Goal: Task Accomplishment & Management: Complete application form

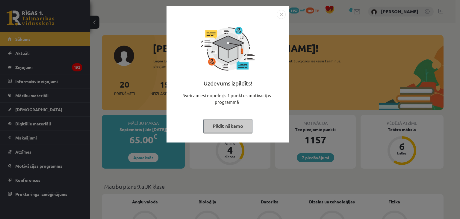
click at [283, 15] on img "Close" at bounding box center [281, 14] width 9 height 9
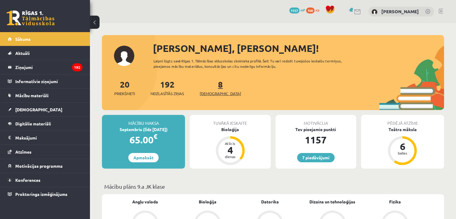
click at [209, 95] on span "[DEMOGRAPHIC_DATA]" at bounding box center [220, 94] width 41 height 6
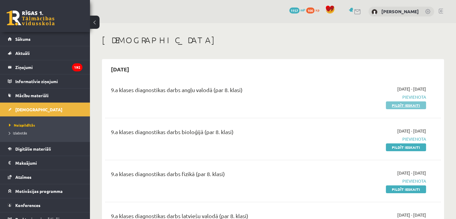
click at [394, 102] on link "Pildīt ieskaiti" at bounding box center [406, 105] width 40 height 8
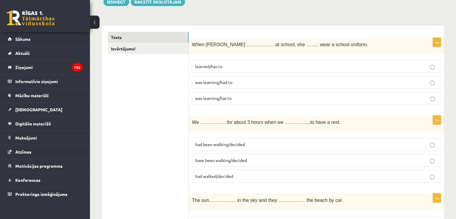
scroll to position [106, 0]
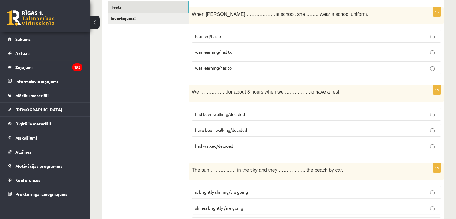
click at [393, 49] on p "was learning/had to" at bounding box center [316, 52] width 243 height 6
click at [415, 143] on p "had walked/decided" at bounding box center [316, 146] width 243 height 6
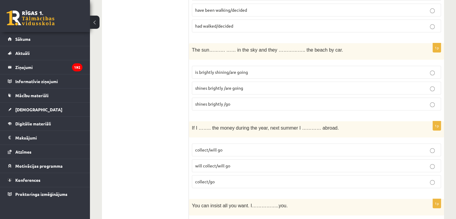
scroll to position [243, 0]
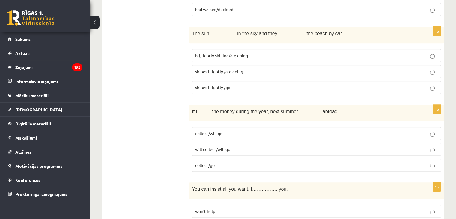
click at [425, 138] on label "collect/will go" at bounding box center [316, 133] width 249 height 13
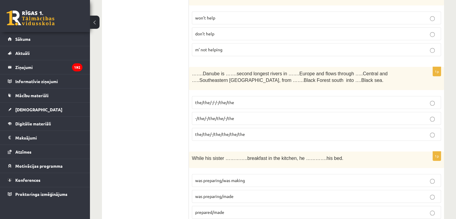
scroll to position [403, 0]
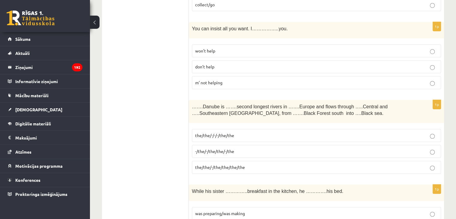
click at [428, 49] on p "won’t help" at bounding box center [316, 51] width 243 height 6
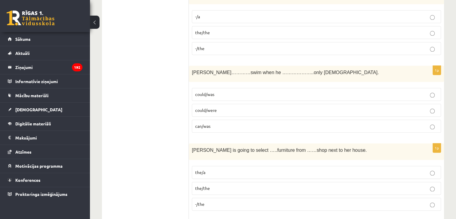
scroll to position [690, 0]
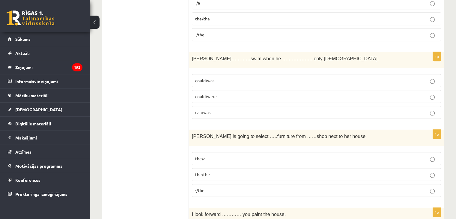
click at [434, 77] on p "could/was" at bounding box center [316, 80] width 243 height 6
click at [437, 189] on p "-/the" at bounding box center [316, 190] width 243 height 6
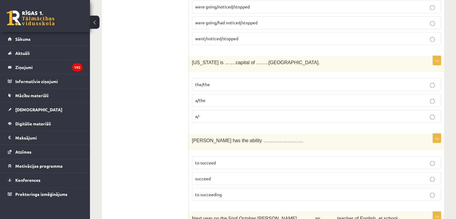
scroll to position [1023, 0]
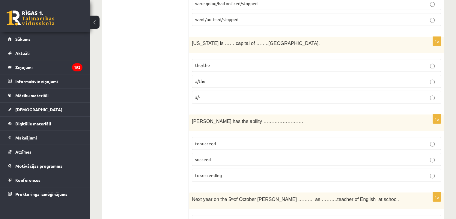
click at [434, 62] on p "the/the" at bounding box center [316, 65] width 243 height 6
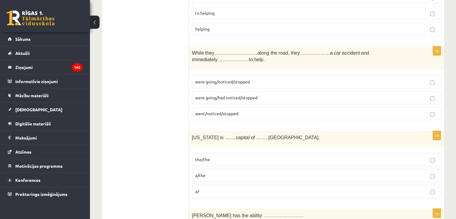
scroll to position [927, 0]
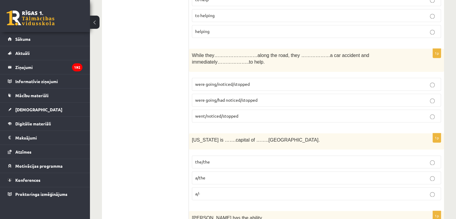
click at [428, 97] on p "were going/had noticed/stopped" at bounding box center [316, 100] width 243 height 6
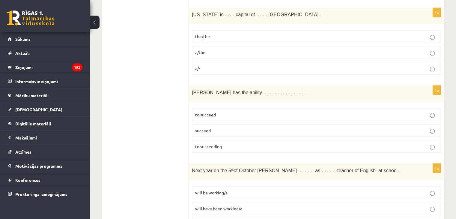
scroll to position [1112, 0]
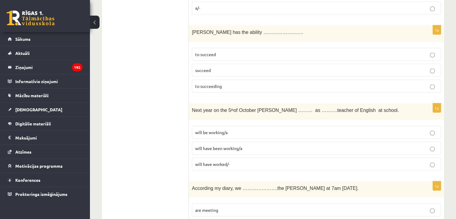
click at [427, 141] on label "will have been working/a" at bounding box center [316, 147] width 249 height 13
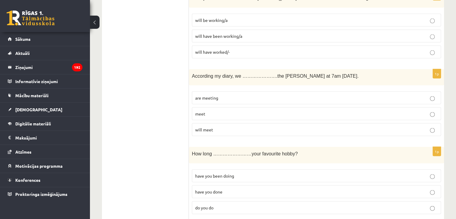
scroll to position [1238, 0]
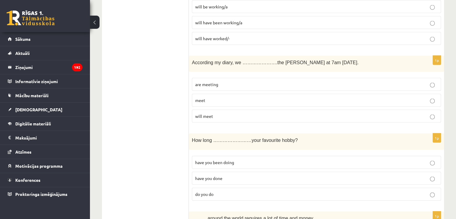
click at [428, 94] on label "meet" at bounding box center [316, 100] width 249 height 13
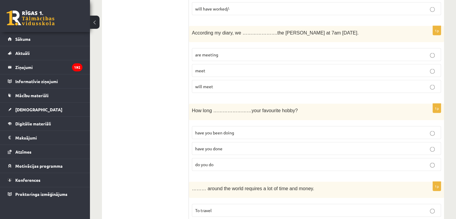
scroll to position [1303, 0]
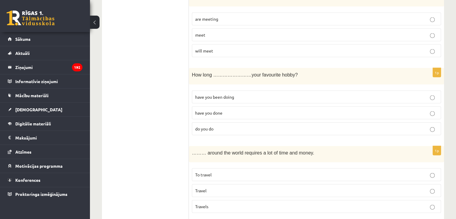
click at [430, 94] on p "have you been doing" at bounding box center [316, 97] width 243 height 6
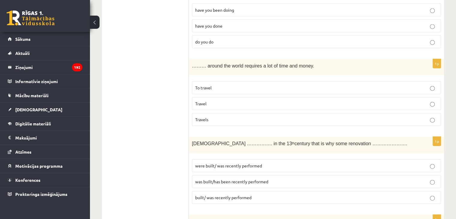
scroll to position [1396, 0]
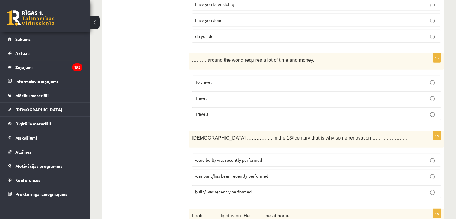
click at [429, 111] on p "Travels" at bounding box center [316, 114] width 243 height 6
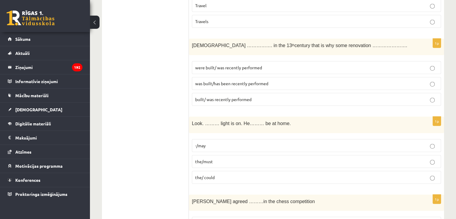
scroll to position [1499, 0]
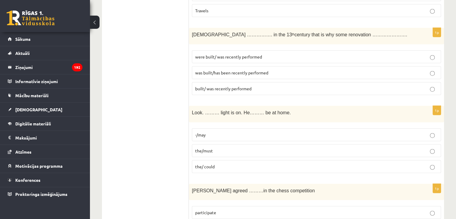
click at [428, 70] on p "was built/has been recently performed" at bounding box center [316, 73] width 243 height 6
click at [428, 128] on label "-/may" at bounding box center [316, 134] width 249 height 13
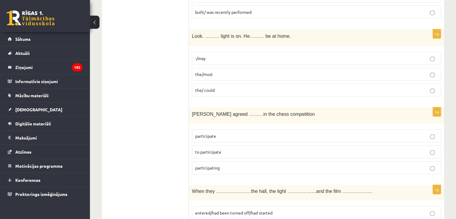
scroll to position [1583, 0]
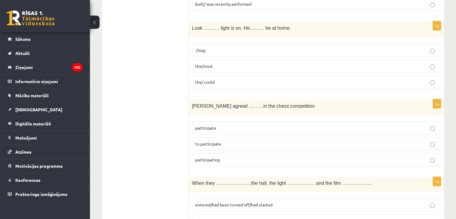
click at [440, 151] on fieldset "participate to participate participating" at bounding box center [316, 142] width 249 height 49
click at [433, 214] on label "entered/ turned down/had started" at bounding box center [316, 220] width 249 height 13
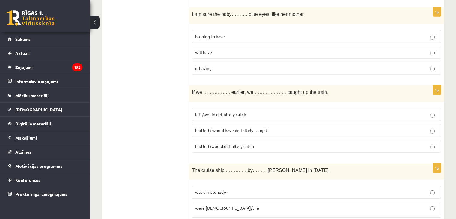
scroll to position [1832, 0]
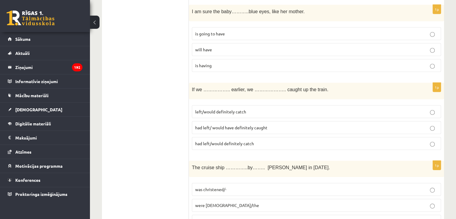
click at [429, 46] on p "will have" at bounding box center [316, 49] width 243 height 6
click at [430, 109] on p "left/would definitely catch" at bounding box center [316, 112] width 243 height 6
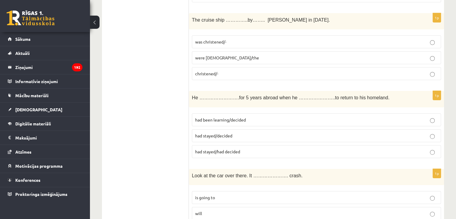
scroll to position [2012, 0]
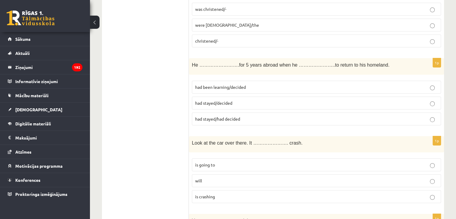
click at [427, 84] on p "had been learning/decided" at bounding box center [316, 87] width 243 height 6
click at [428, 177] on p "will" at bounding box center [316, 180] width 243 height 6
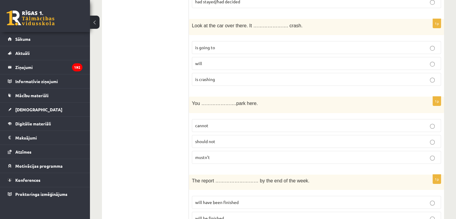
scroll to position [2155, 0]
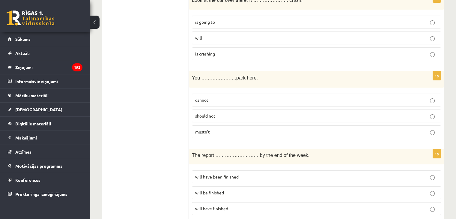
click at [431, 109] on label "should not" at bounding box center [316, 115] width 249 height 13
click at [428, 205] on p "will have finished" at bounding box center [316, 208] width 243 height 6
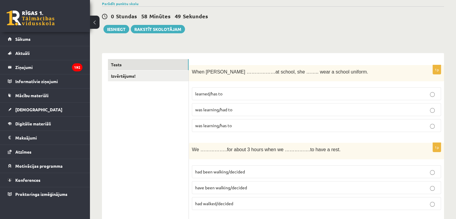
scroll to position [0, 0]
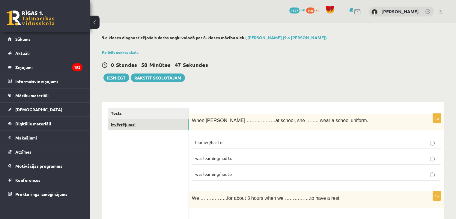
click at [130, 126] on link "Izvērtējums!" at bounding box center [148, 124] width 81 height 11
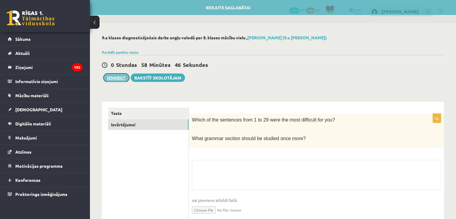
click at [113, 79] on button "Iesniegt" at bounding box center [116, 77] width 26 height 8
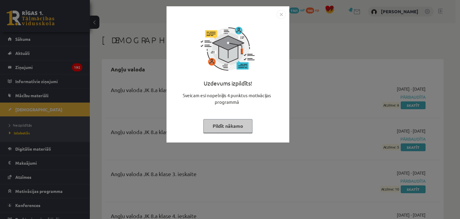
click at [277, 12] on img "Close" at bounding box center [281, 14] width 9 height 9
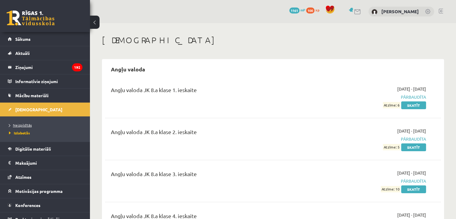
click at [30, 124] on span "Neizpildītās" at bounding box center [20, 125] width 23 height 5
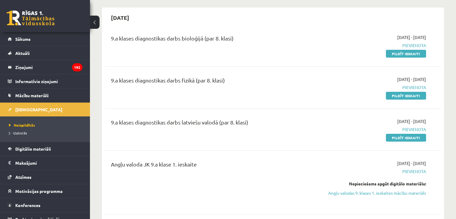
scroll to position [59, 0]
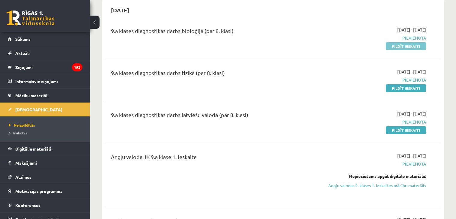
click at [399, 47] on link "Pildīt ieskaiti" at bounding box center [406, 46] width 40 height 8
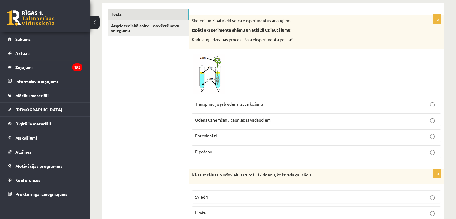
scroll to position [103, 0]
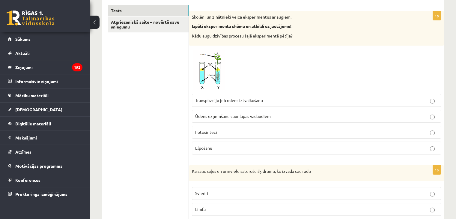
click at [210, 66] on span at bounding box center [215, 63] width 10 height 10
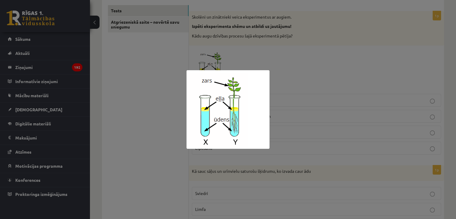
click at [324, 68] on div at bounding box center [228, 109] width 456 height 219
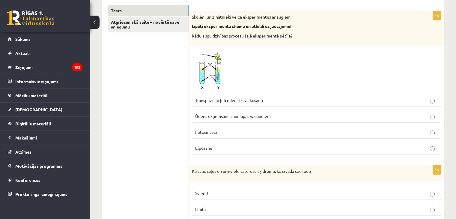
click at [273, 116] on p "Ūdens uzņemšanu caur lapas vadaudiem" at bounding box center [316, 116] width 243 height 6
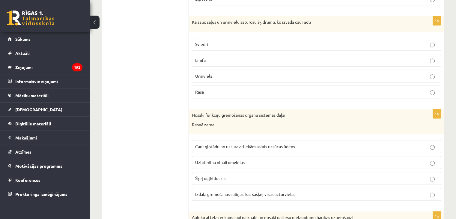
scroll to position [248, 0]
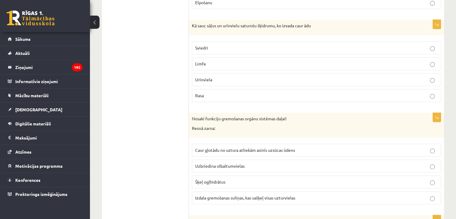
click at [246, 47] on p "Sviedri" at bounding box center [316, 48] width 243 height 6
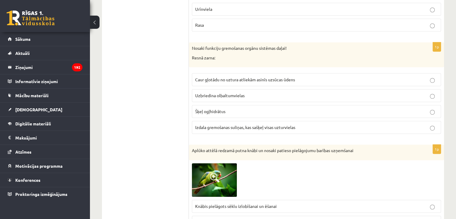
scroll to position [336, 0]
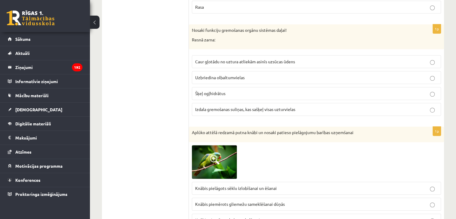
click at [266, 42] on div "Nosaki funkciju gremošanas orgānu sistēmas daļai! Resnā zarna:" at bounding box center [316, 36] width 255 height 25
click at [271, 111] on label "Izdala gremošanas suliņas, kas sašķeļ visas uzturvielas" at bounding box center [316, 109] width 249 height 13
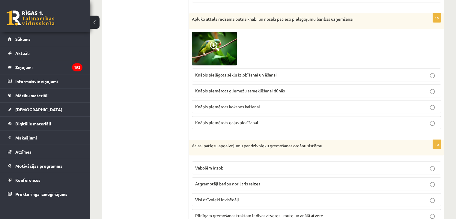
scroll to position [460, 0]
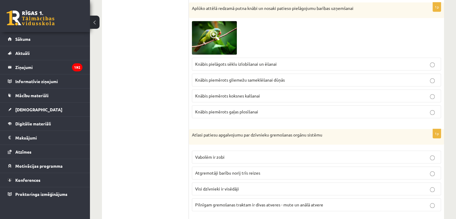
click at [207, 45] on img at bounding box center [214, 38] width 45 height 34
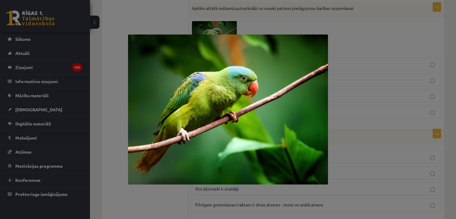
click at [349, 45] on div at bounding box center [228, 109] width 456 height 219
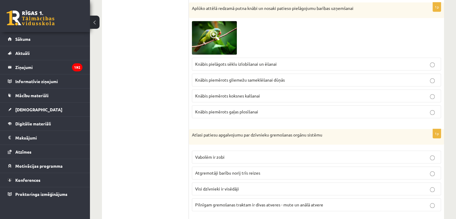
click at [349, 45] on div at bounding box center [316, 38] width 249 height 34
click at [272, 68] on label "Knābis pielāgots sēklu izlobīšanai un ēšanai" at bounding box center [316, 64] width 249 height 13
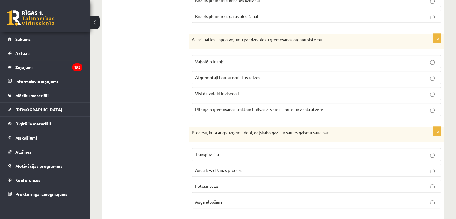
scroll to position [559, 0]
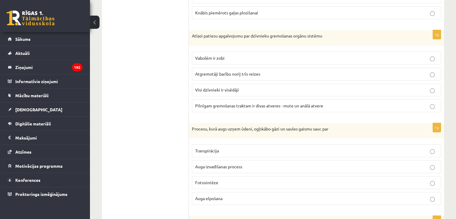
click at [279, 109] on label "Pilnīgam gremošanas traktam ir divas atveres - mute un anālā atvere" at bounding box center [316, 105] width 249 height 13
drag, startPoint x: 219, startPoint y: 52, endPoint x: 232, endPoint y: 89, distance: 39.1
click at [232, 89] on fieldset "Vabolēm ir zobi Atgremotāji barību norij trīs reizes Visi dzīvnieki ir visēdāji…" at bounding box center [316, 81] width 249 height 65
click at [232, 89] on span "Visi dzīvnieki ir visēdāji" at bounding box center [217, 89] width 44 height 5
click at [271, 74] on p "Atgremotāji barību norij trīs reizes" at bounding box center [316, 74] width 243 height 6
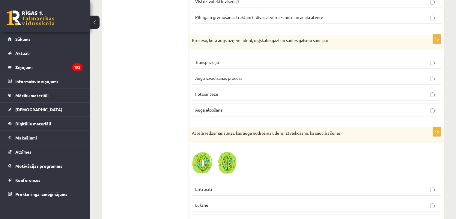
scroll to position [669, 0]
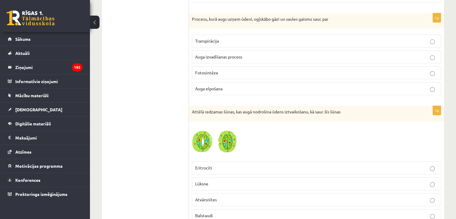
click at [267, 58] on label "Auga izvadīšanas process" at bounding box center [316, 56] width 249 height 13
click at [362, 70] on p "Fotosintēze" at bounding box center [316, 73] width 243 height 6
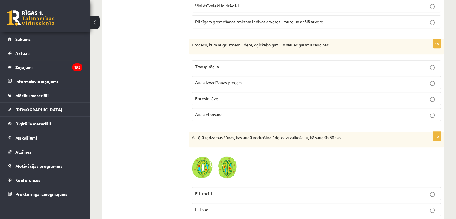
scroll to position [640, 0]
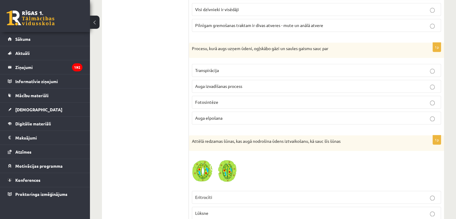
click at [245, 115] on p "Auga elpošana" at bounding box center [316, 118] width 243 height 6
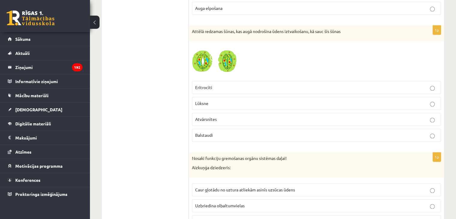
scroll to position [757, 0]
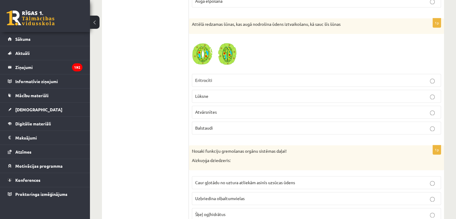
click at [213, 51] on span at bounding box center [215, 51] width 10 height 10
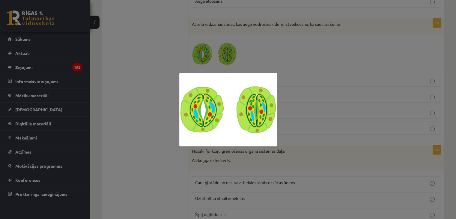
click at [280, 47] on div at bounding box center [228, 109] width 456 height 219
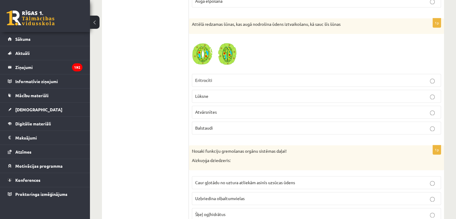
click at [209, 53] on img at bounding box center [214, 54] width 45 height 34
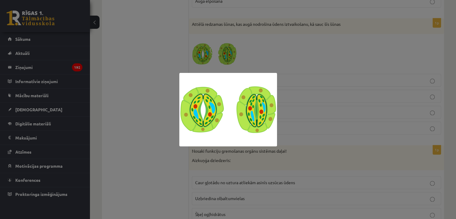
click at [269, 49] on div at bounding box center [228, 109] width 456 height 219
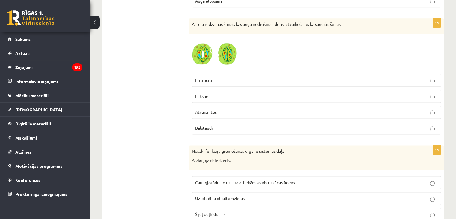
click at [246, 110] on p "Atvārsnītes" at bounding box center [316, 112] width 243 height 6
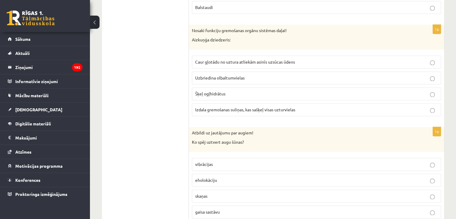
scroll to position [895, 0]
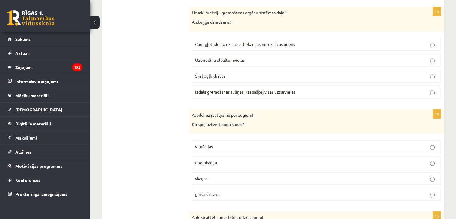
click at [287, 89] on span "Izdala gremošanas suliņas, kas sašķeļ visas uzturvielas" at bounding box center [245, 91] width 100 height 5
click at [310, 79] on fieldset "Caur gļotādu no uztura atliekām asinīs uzsūcas ūdens Uzbriedina olbaltumvielas …" at bounding box center [316, 67] width 249 height 65
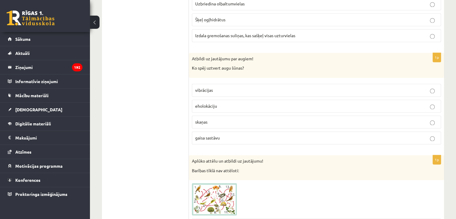
scroll to position [972, 0]
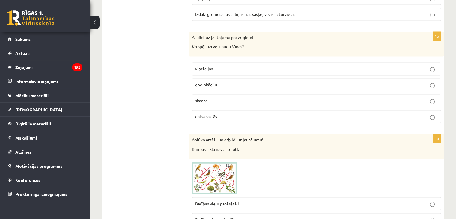
click at [235, 83] on p "eholokāciju" at bounding box center [316, 85] width 243 height 6
click at [258, 66] on p "vibrācijas" at bounding box center [316, 69] width 243 height 6
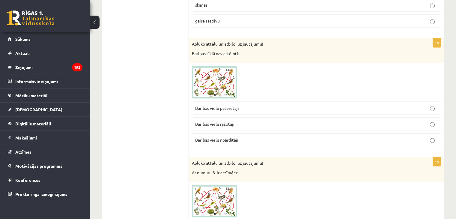
scroll to position [1072, 0]
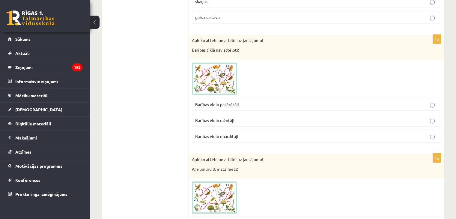
click at [206, 73] on img at bounding box center [214, 78] width 45 height 32
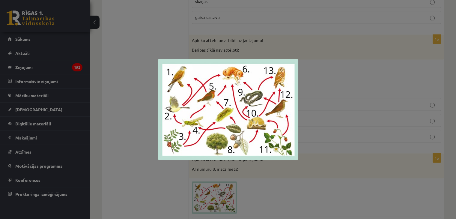
click at [302, 36] on div at bounding box center [228, 109] width 456 height 219
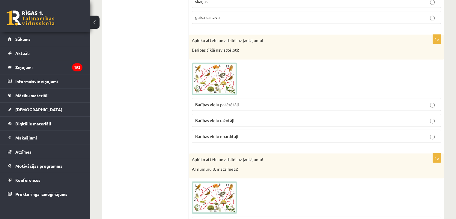
click at [255, 135] on label "Barības vielu noārdītāji" at bounding box center [316, 135] width 249 height 13
click at [248, 101] on p "Barības vielu patērētāji" at bounding box center [316, 104] width 243 height 6
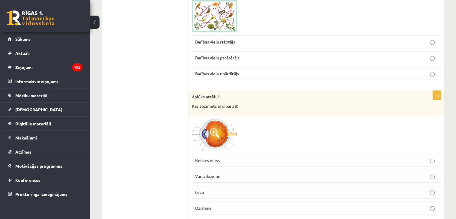
scroll to position [1228, 0]
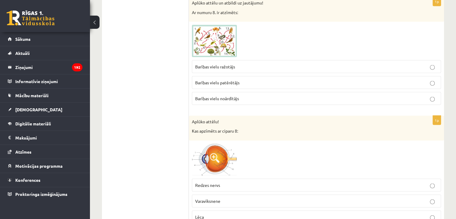
click at [269, 79] on p "Barības vielu patērētājs" at bounding box center [316, 82] width 243 height 6
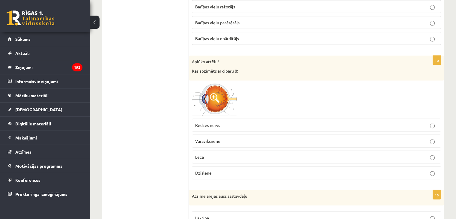
scroll to position [1298, 0]
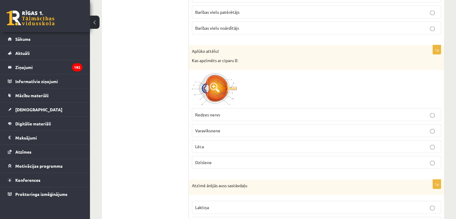
click at [218, 83] on span at bounding box center [215, 88] width 10 height 10
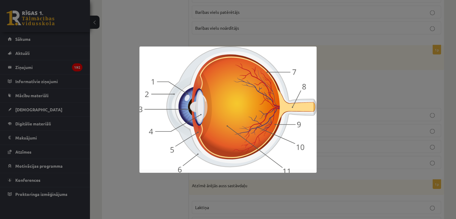
click at [340, 73] on div at bounding box center [228, 109] width 456 height 219
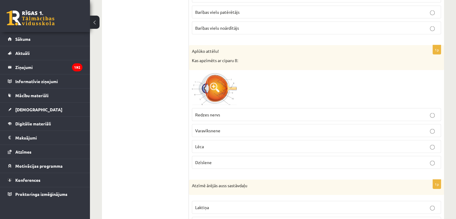
click at [235, 159] on p "Dzīslene" at bounding box center [316, 162] width 243 height 6
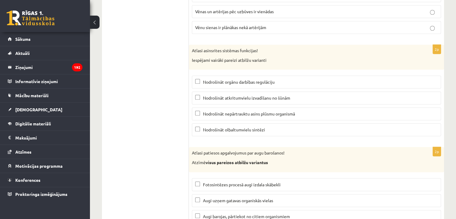
scroll to position [2873, 0]
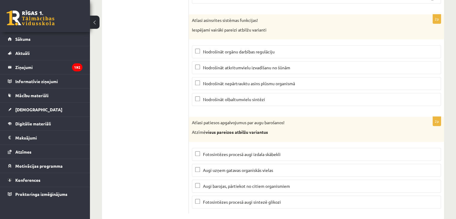
click at [289, 151] on p "Fotosintēzes procesā augi izdala skābekli" at bounding box center [316, 154] width 243 height 6
click at [283, 164] on label "Augi uzņem gatavas organiskās vielas" at bounding box center [316, 170] width 249 height 13
click at [288, 151] on p "Fotosintēzes procesā augi izdala skābekli" at bounding box center [316, 154] width 243 height 6
click at [285, 183] on span "Augi barojas, pārtiekot no citiem organismiem" at bounding box center [246, 185] width 87 height 5
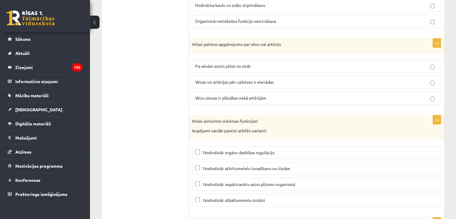
scroll to position [2826, 0]
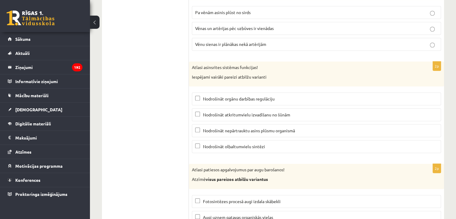
click at [238, 128] on span "Nodrošināt nepārtrauktu asins plūsmu organismā" at bounding box center [249, 130] width 92 height 5
click at [252, 112] on span "Nodrošināt atkritumvielu izvadīšanu no šūnām" at bounding box center [246, 114] width 87 height 5
click at [371, 96] on p "Nodrošināt orgānu darbības regulāciju" at bounding box center [316, 99] width 243 height 6
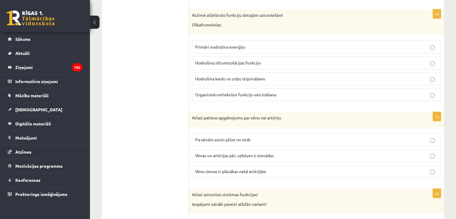
scroll to position [2706, 0]
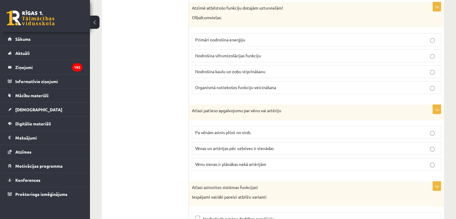
click at [290, 129] on p "Pa vēnām asinis plūst no sirds" at bounding box center [316, 132] width 243 height 6
click at [351, 161] on p "Vēnu sienas ir plānākas nekā artērijām" at bounding box center [316, 164] width 243 height 6
click at [381, 126] on label "Pa vēnām asinis plūst no sirds" at bounding box center [316, 132] width 249 height 13
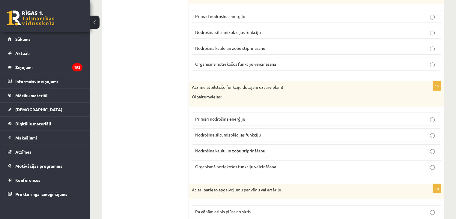
scroll to position [2652, 0]
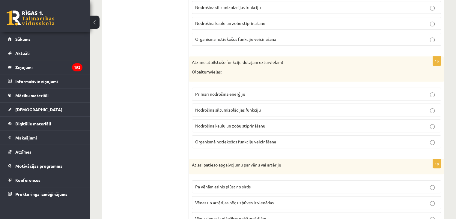
click at [269, 91] on p "Primāri nodrošina enerģiju" at bounding box center [316, 94] width 243 height 6
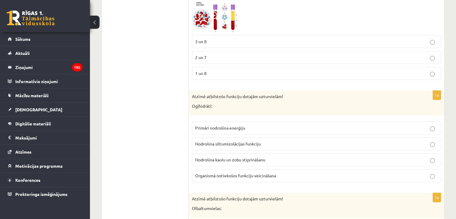
scroll to position [2512, 0]
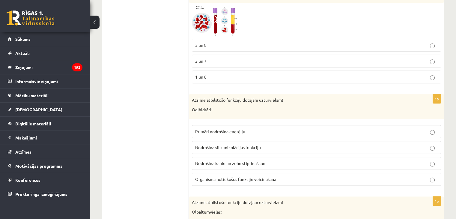
click at [277, 173] on label "Organismā notiekošos funkciju veicināšana" at bounding box center [316, 179] width 249 height 13
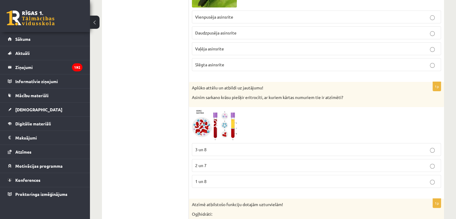
scroll to position [2397, 0]
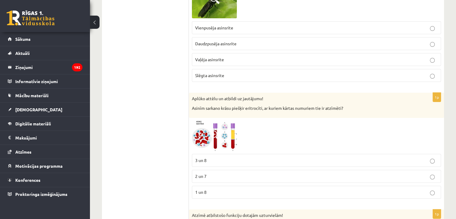
click at [204, 125] on img at bounding box center [214, 136] width 45 height 30
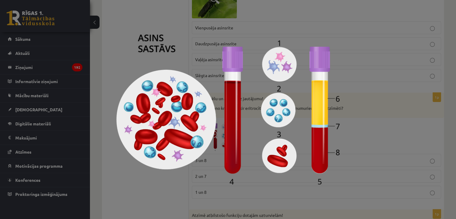
click at [361, 116] on div at bounding box center [228, 109] width 456 height 219
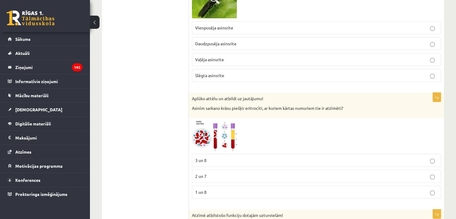
click at [225, 127] on img at bounding box center [214, 136] width 45 height 30
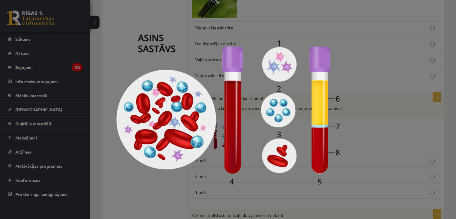
click at [352, 113] on div at bounding box center [228, 109] width 456 height 219
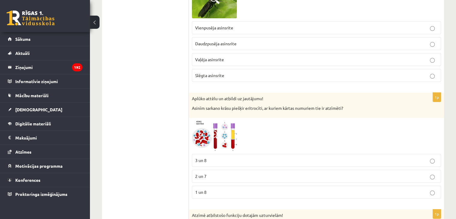
click at [230, 124] on img at bounding box center [214, 136] width 45 height 30
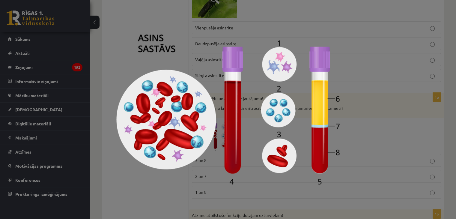
click at [371, 125] on div at bounding box center [228, 109] width 456 height 219
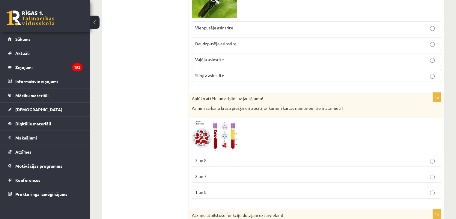
click at [345, 157] on p "3 un 8" at bounding box center [316, 160] width 243 height 6
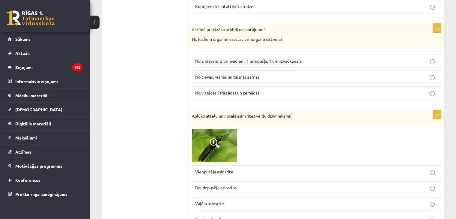
scroll to position [2307, 0]
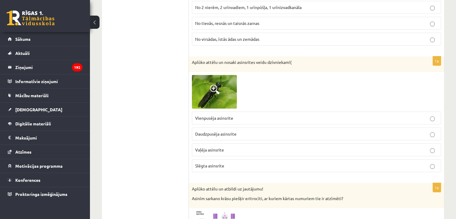
click at [214, 85] on span at bounding box center [215, 90] width 10 height 10
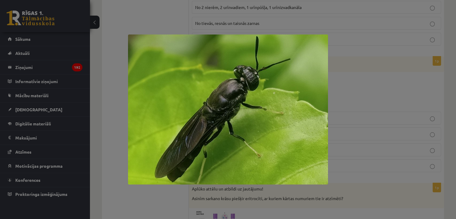
click at [339, 61] on div at bounding box center [228, 109] width 456 height 219
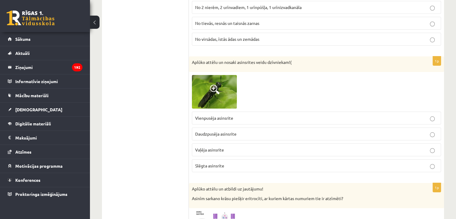
click at [235, 147] on p "Vaļēja asinsrite" at bounding box center [316, 150] width 243 height 6
click at [263, 112] on label "Vienpusēja asinsrite" at bounding box center [316, 118] width 249 height 13
click at [259, 115] on p "Vienpusēja asinsrite" at bounding box center [316, 118] width 243 height 6
click at [254, 147] on p "Vaļēja asinsrite" at bounding box center [316, 150] width 243 height 6
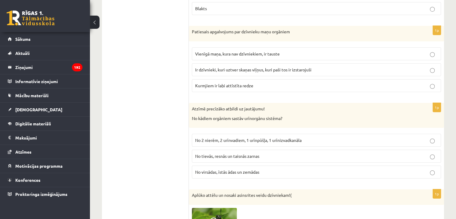
scroll to position [2170, 0]
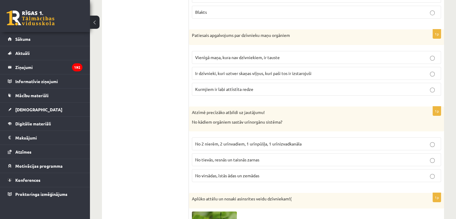
click at [239, 141] on p "No 2 nierēm, 2 urīnvadiem, 1 urīnpūšļa, 1 urīnizvadkanāla" at bounding box center [316, 144] width 243 height 6
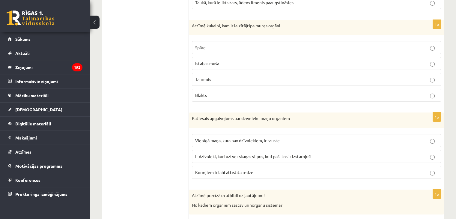
scroll to position [2084, 0]
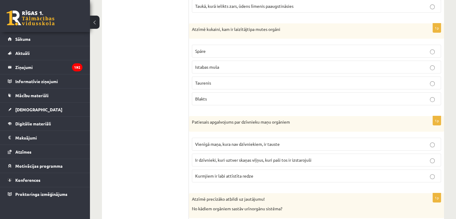
click at [287, 157] on p "Ir dzīvnieki, kuri uztver skaņas viļņus, kuri paši tos ir izstarojuši" at bounding box center [316, 160] width 243 height 6
click at [274, 173] on p "Kurmjiem ir labi attīstīta redze" at bounding box center [316, 176] width 243 height 6
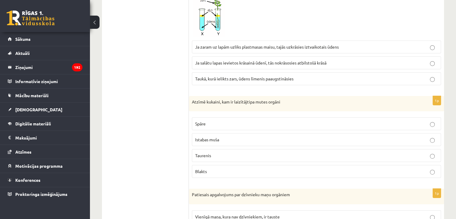
click at [209, 168] on label "Blakts" at bounding box center [316, 171] width 249 height 13
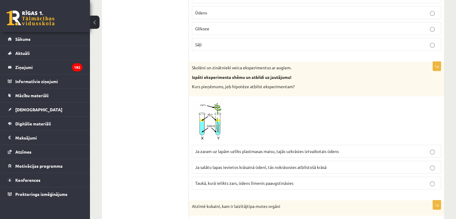
scroll to position [1903, 0]
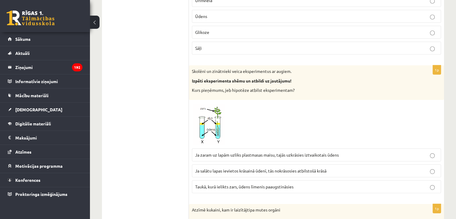
click at [249, 153] on fieldset "Ja zaram uz lapām uzliks plastmasas maisu, tajās uzkrāsies iztvaikotais ūdens J…" at bounding box center [316, 169] width 249 height 49
click at [256, 152] on span "Ja zaram uz lapām uzliks plastmasas maisu, tajās uzkrāsies iztvaikotais ūdens" at bounding box center [267, 154] width 144 height 5
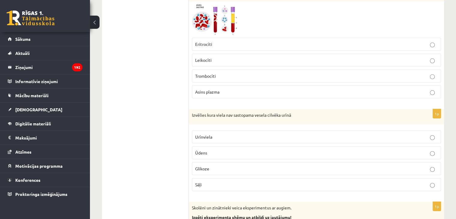
scroll to position [1760, 0]
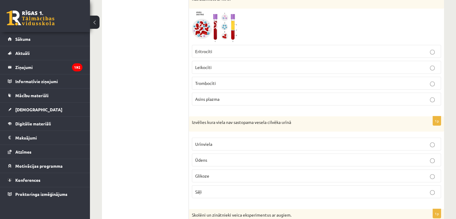
click at [252, 141] on label "Urīnviela" at bounding box center [316, 144] width 249 height 13
click at [224, 189] on p "Sāļi" at bounding box center [316, 192] width 243 height 6
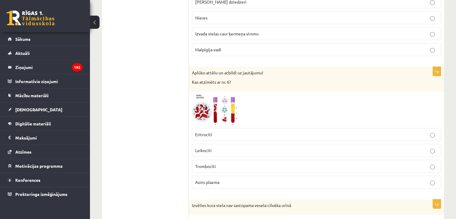
scroll to position [1673, 0]
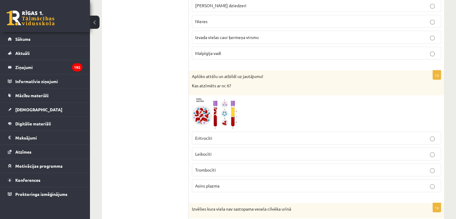
click at [225, 108] on img at bounding box center [214, 113] width 45 height 30
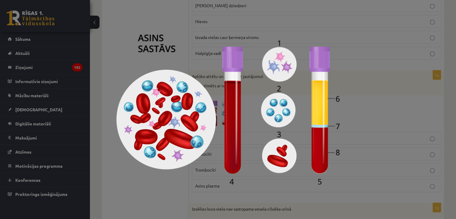
click at [385, 88] on div at bounding box center [228, 109] width 456 height 219
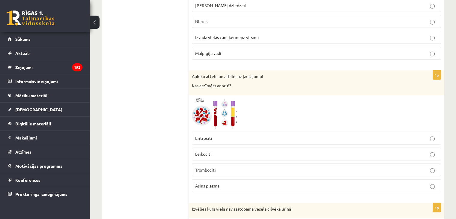
click at [239, 167] on p "Trombocīti" at bounding box center [316, 170] width 243 height 6
click at [347, 134] on label "Eritrocīti" at bounding box center [316, 138] width 249 height 13
click at [320, 169] on label "Trombocīti" at bounding box center [316, 169] width 249 height 13
click at [361, 135] on p "Eritrocīti" at bounding box center [316, 138] width 243 height 6
click at [382, 183] on label "Asins plazma" at bounding box center [316, 185] width 249 height 13
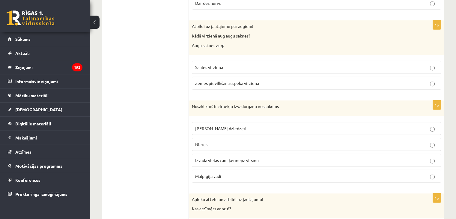
scroll to position [1571, 0]
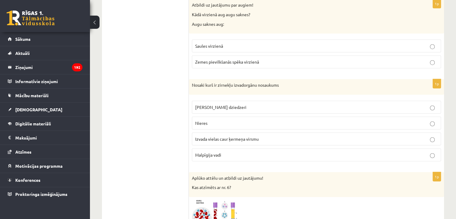
click at [260, 136] on p "Izvada vielas caur ķermeņa virsmu" at bounding box center [316, 139] width 243 height 6
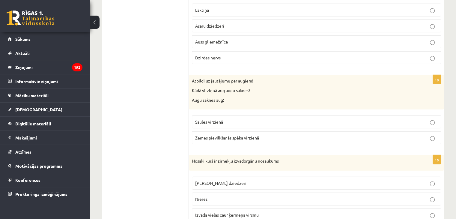
scroll to position [1481, 0]
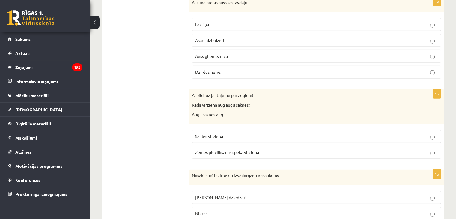
click at [267, 149] on p "Zemes pievilkšanās spēka virzienā" at bounding box center [316, 152] width 243 height 6
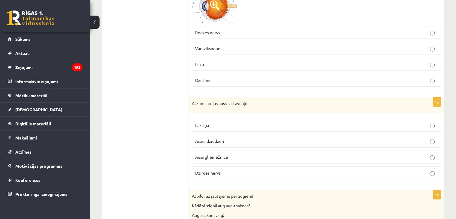
scroll to position [1377, 0]
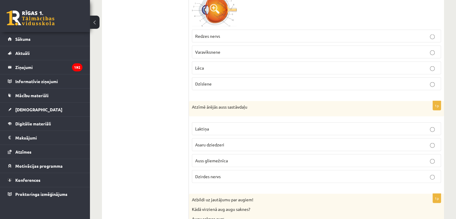
click at [238, 126] on p "Laktiņa" at bounding box center [316, 129] width 243 height 6
click at [243, 157] on p "Auss gliemežnīca" at bounding box center [316, 160] width 243 height 6
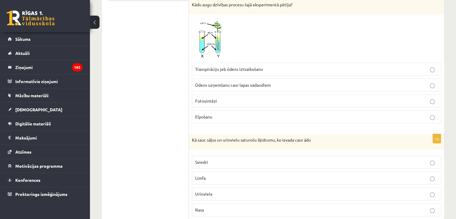
scroll to position [0, 0]
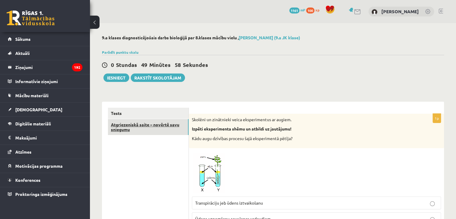
click at [150, 121] on link "Atgriezeniskā saite – novērtē savu sniegumu" at bounding box center [148, 127] width 81 height 16
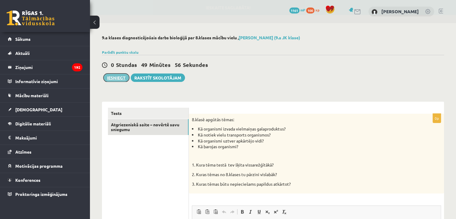
click at [114, 79] on button "Iesniegt" at bounding box center [116, 77] width 26 height 8
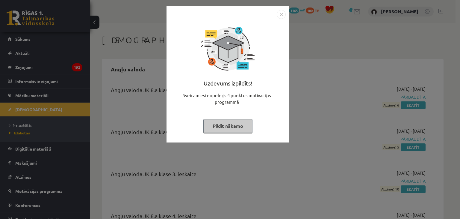
click at [281, 16] on img "Close" at bounding box center [281, 14] width 9 height 9
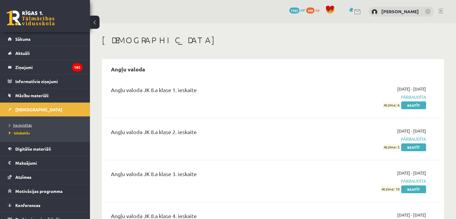
click at [23, 125] on span "Neizpildītās" at bounding box center [20, 125] width 23 height 5
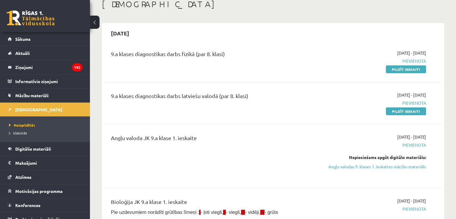
scroll to position [43, 0]
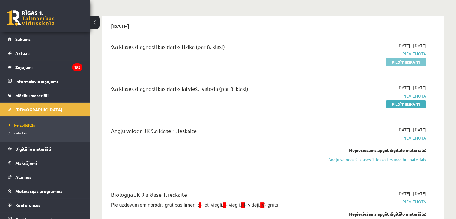
click at [403, 62] on link "Pildīt ieskaiti" at bounding box center [406, 62] width 40 height 8
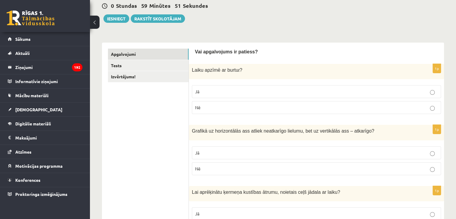
scroll to position [74, 0]
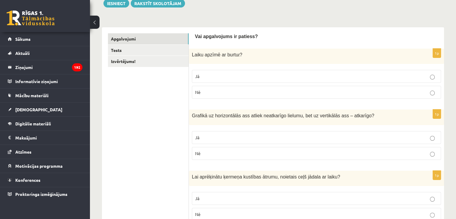
click at [301, 90] on p "Nē" at bounding box center [316, 92] width 243 height 6
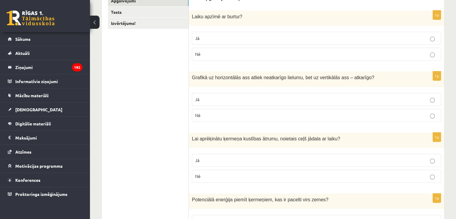
scroll to position [131, 0]
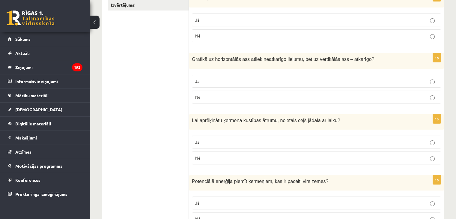
click at [309, 79] on p "Jā" at bounding box center [316, 81] width 243 height 6
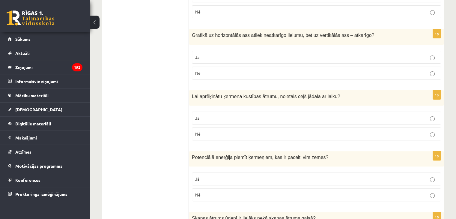
scroll to position [171, 0]
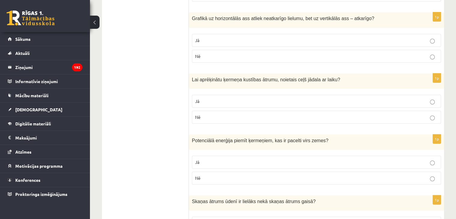
click at [287, 99] on p "Jā" at bounding box center [316, 101] width 243 height 6
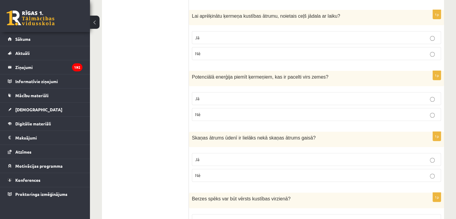
scroll to position [254, 0]
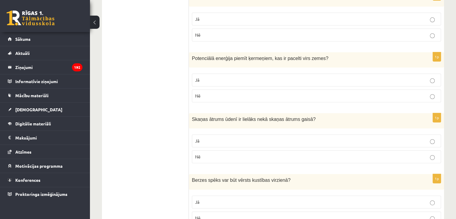
click at [430, 91] on label "Nē" at bounding box center [316, 95] width 249 height 13
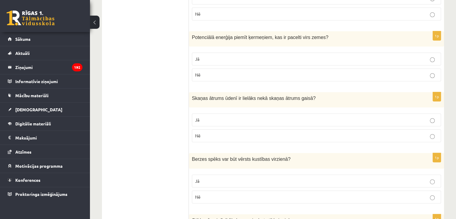
scroll to position [277, 0]
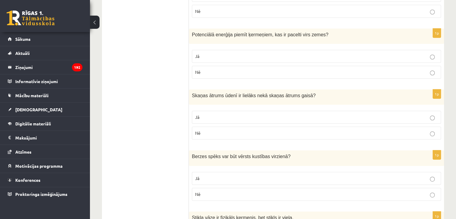
click at [432, 53] on p "Jā" at bounding box center [316, 56] width 243 height 6
click at [434, 130] on p "Nē" at bounding box center [316, 133] width 243 height 6
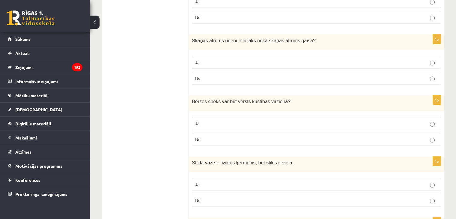
scroll to position [338, 0]
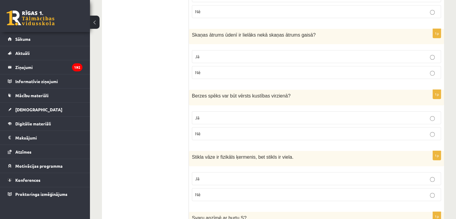
click at [432, 62] on fieldset "Jā Nē" at bounding box center [316, 64] width 249 height 34
click at [425, 115] on p "Jā" at bounding box center [316, 118] width 243 height 6
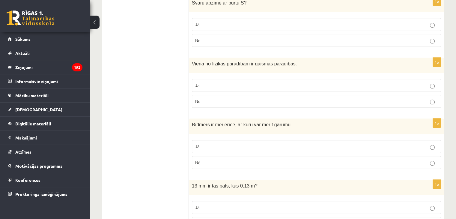
scroll to position [560, 0]
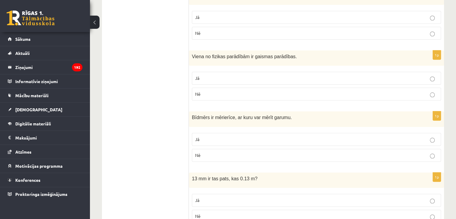
click at [428, 154] on p "Nē" at bounding box center [316, 155] width 243 height 6
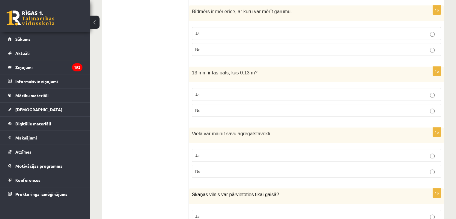
scroll to position [683, 0]
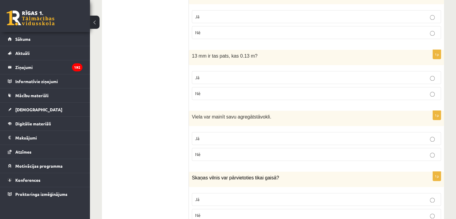
click at [421, 76] on p "Jā" at bounding box center [316, 77] width 243 height 6
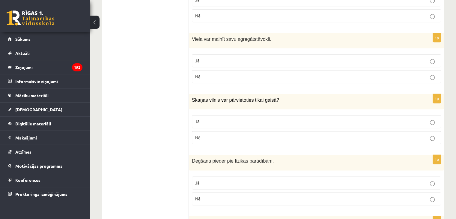
scroll to position [778, 0]
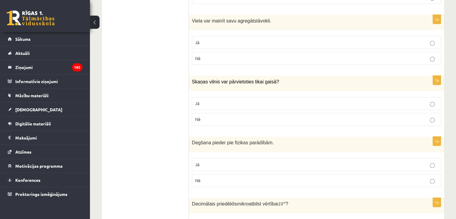
click at [429, 117] on p "Nē" at bounding box center [316, 119] width 243 height 6
click at [431, 161] on p "Jā" at bounding box center [316, 164] width 243 height 6
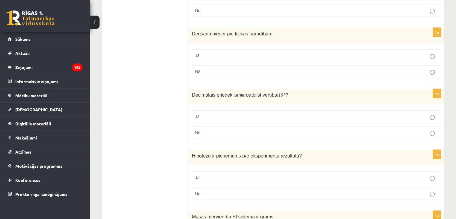
scroll to position [893, 0]
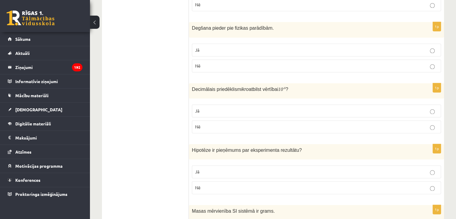
click at [431, 104] on label "Jā" at bounding box center [316, 110] width 249 height 13
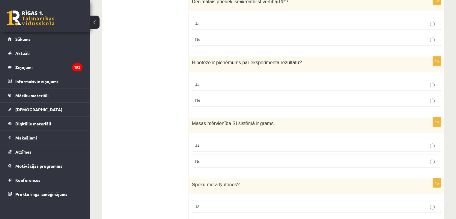
scroll to position [987, 0]
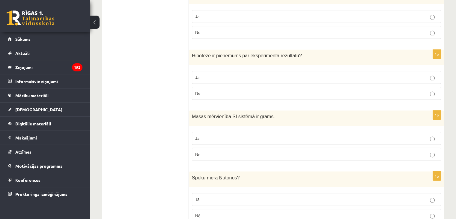
click at [429, 135] on p "Jā" at bounding box center [316, 138] width 243 height 6
click at [427, 218] on fieldset "Jā Nē" at bounding box center [316, 207] width 249 height 34
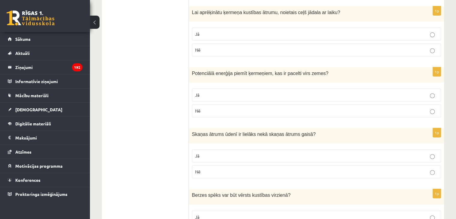
scroll to position [0, 0]
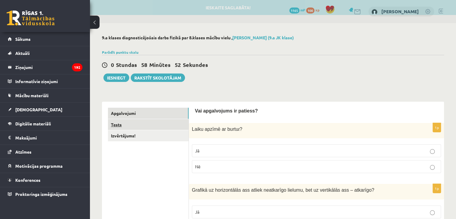
click at [175, 125] on link "Tests" at bounding box center [148, 124] width 81 height 11
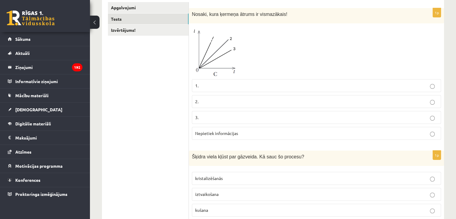
scroll to position [109, 0]
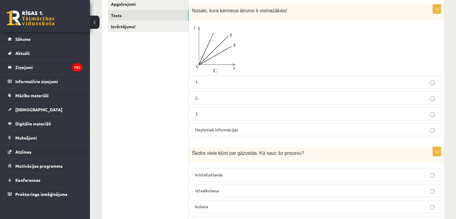
click at [223, 100] on p "2." at bounding box center [316, 98] width 243 height 6
click at [272, 83] on p "1." at bounding box center [316, 82] width 243 height 6
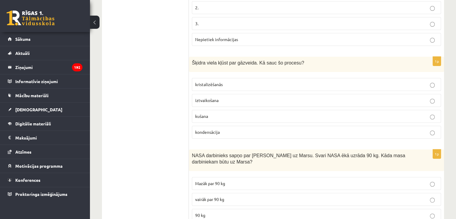
scroll to position [203, 0]
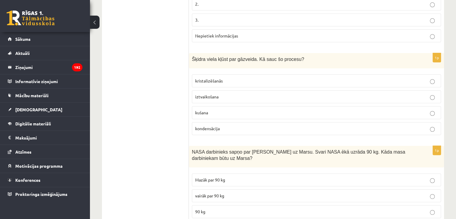
click at [259, 96] on p "iztvaikošana" at bounding box center [316, 97] width 243 height 6
click at [255, 79] on p "kristalizēšanās" at bounding box center [316, 81] width 243 height 6
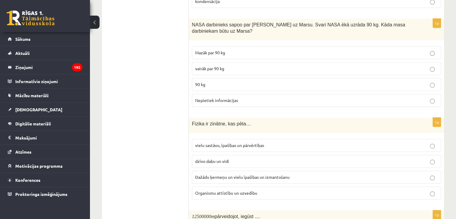
scroll to position [333, 0]
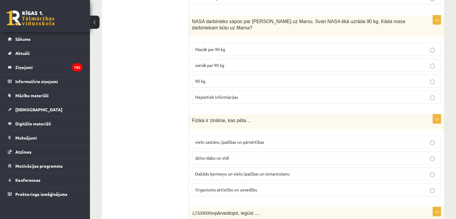
click at [268, 48] on p "Mazāk par 90 kg" at bounding box center [316, 49] width 243 height 6
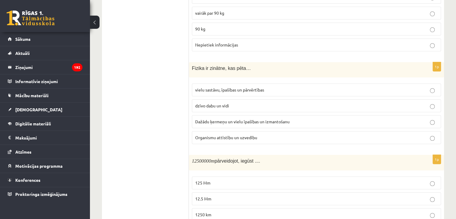
scroll to position [394, 0]
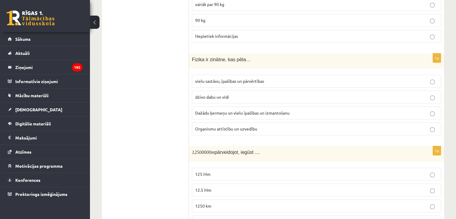
click at [269, 115] on label "Dažādu ķermeņu un vielu īpašības un izmantošanu" at bounding box center [316, 112] width 249 height 13
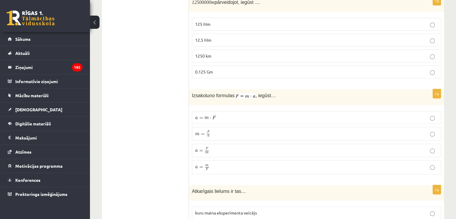
scroll to position [547, 0]
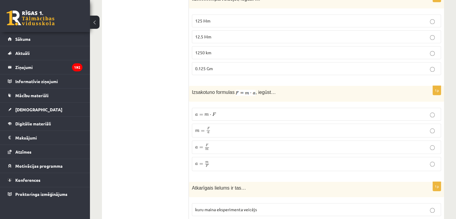
click at [408, 34] on p "12.5 Mm" at bounding box center [316, 37] width 243 height 6
click at [369, 135] on fieldset "a = m ⋅ F a = m ⋅ F m = F a m = F a a = F m a = F m a = m F a = m F" at bounding box center [316, 139] width 249 height 68
click at [421, 147] on label "a = F m a = F m" at bounding box center [316, 147] width 249 height 14
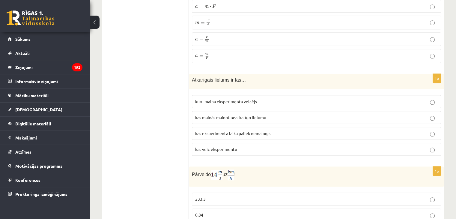
scroll to position [690, 0]
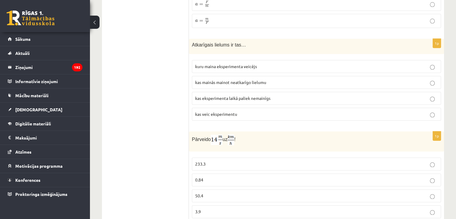
click at [325, 85] on fieldset "kuru maina eksperimenta veicējs kas mainās mainot neatkarīgo lielumu kas eksper…" at bounding box center [316, 89] width 249 height 65
click at [418, 76] on label "kas mainās mainot neatkarīgo lielumu" at bounding box center [316, 82] width 249 height 13
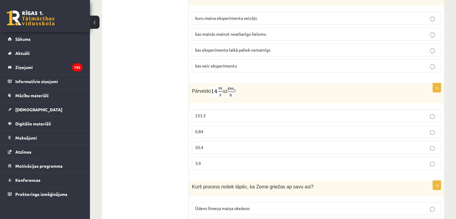
scroll to position [740, 0]
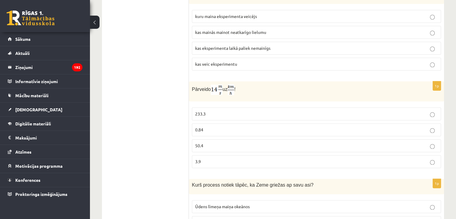
click at [373, 148] on fieldset "233.3 0.84 50.4 3.9" at bounding box center [316, 136] width 249 height 65
click at [371, 131] on fieldset "233.3 0.84 50.4 3.9" at bounding box center [316, 136] width 249 height 65
click at [383, 126] on p "0.84" at bounding box center [316, 129] width 243 height 6
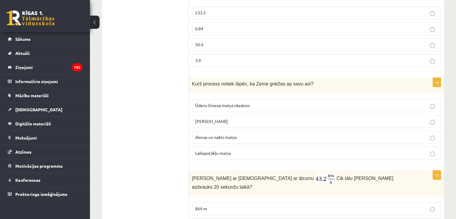
scroll to position [857, 0]
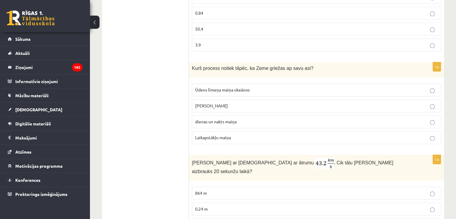
click at [297, 123] on fieldset "Ūdens līmeņa maiņa okeānos gadalaiku maiņa dienas un nakts maiņa Laikapstākļu m…" at bounding box center [316, 112] width 249 height 65
click at [274, 106] on label "gadalaiku maiņa" at bounding box center [316, 105] width 249 height 13
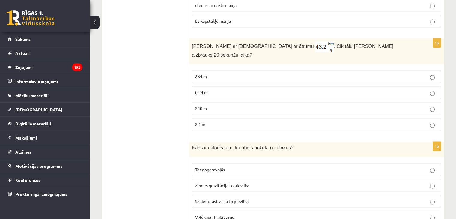
scroll to position [975, 0]
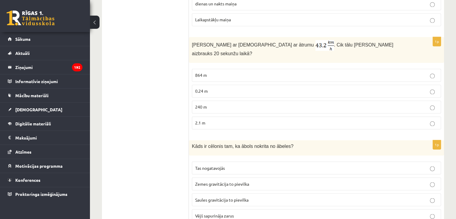
click at [349, 87] on fieldset "864 m 0.24 m 240 m 2.1 m" at bounding box center [316, 98] width 249 height 65
click at [345, 104] on p "240 m" at bounding box center [316, 107] width 243 height 6
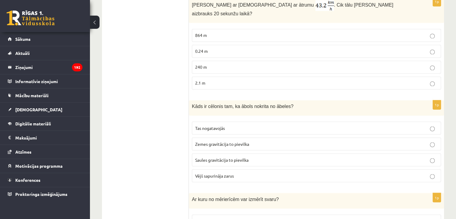
click at [338, 141] on p "Zemes gravitācija to pievilka" at bounding box center [316, 144] width 243 height 6
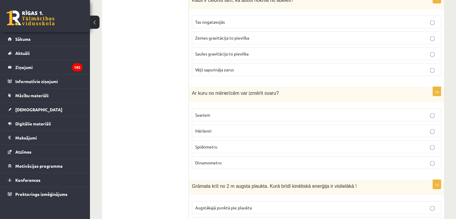
scroll to position [1124, 0]
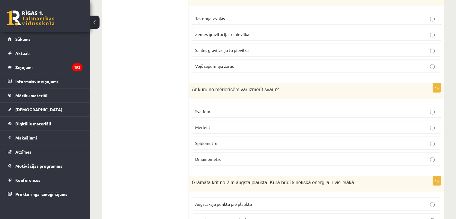
click at [327, 105] on label "Svariem" at bounding box center [316, 111] width 249 height 13
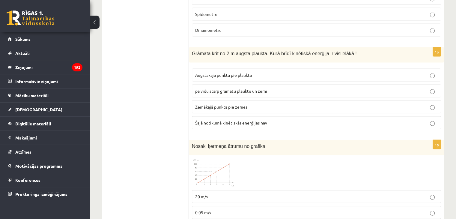
scroll to position [1255, 0]
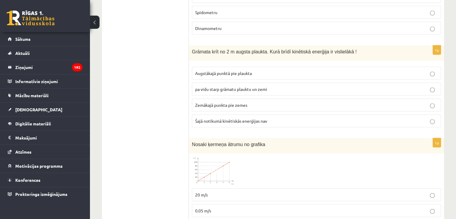
click at [315, 102] on p "Zemākajā punkta pie zemes" at bounding box center [316, 105] width 243 height 6
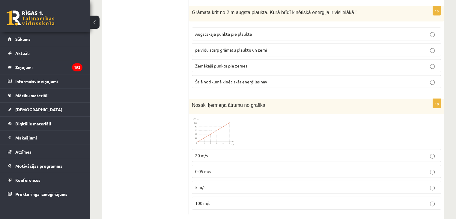
click at [326, 150] on fieldset "20 m/s 0.05 m/s 5 m/s 100 m/s" at bounding box center [316, 178] width 249 height 65
click at [339, 152] on p "20 m/s" at bounding box center [316, 155] width 243 height 6
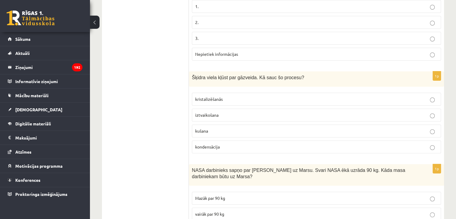
scroll to position [0, 0]
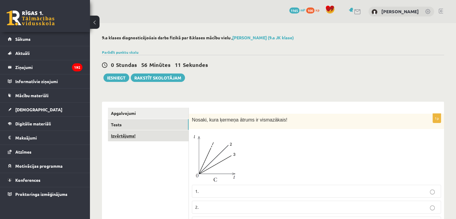
click at [133, 130] on link "Izvērtējums!" at bounding box center [148, 135] width 81 height 11
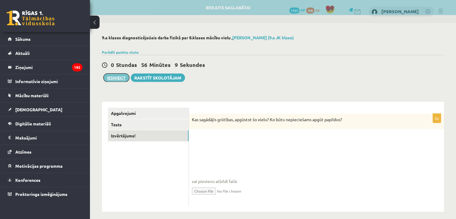
click at [114, 78] on button "Iesniegt" at bounding box center [116, 77] width 26 height 8
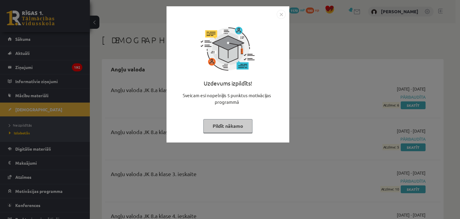
click at [279, 15] on img "Close" at bounding box center [281, 14] width 9 height 9
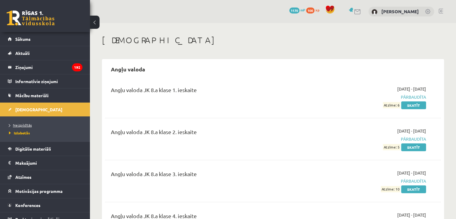
click at [28, 125] on span "Neizpildītās" at bounding box center [20, 125] width 23 height 5
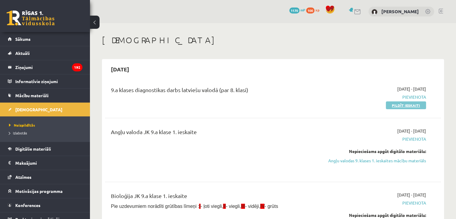
click at [396, 104] on link "Pildīt ieskaiti" at bounding box center [406, 105] width 40 height 8
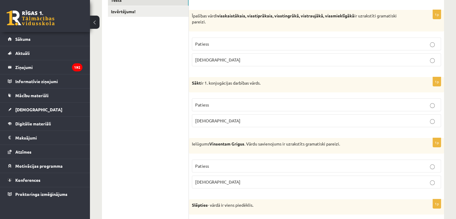
scroll to position [115, 0]
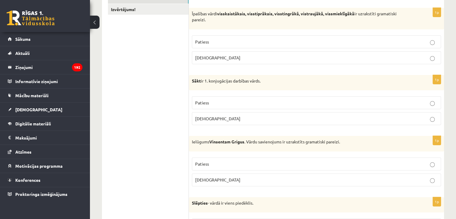
click at [352, 39] on p "Patiess" at bounding box center [316, 42] width 243 height 6
click at [311, 119] on p "[DEMOGRAPHIC_DATA]" at bounding box center [316, 118] width 243 height 6
click at [332, 169] on label "Patiess" at bounding box center [316, 163] width 249 height 13
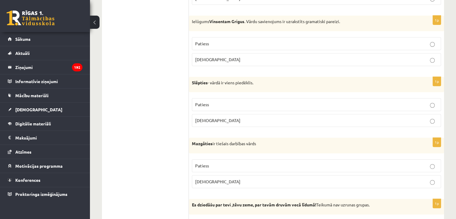
click at [434, 178] on p "[DEMOGRAPHIC_DATA]" at bounding box center [316, 181] width 243 height 6
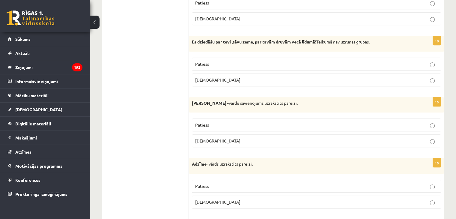
scroll to position [439, 0]
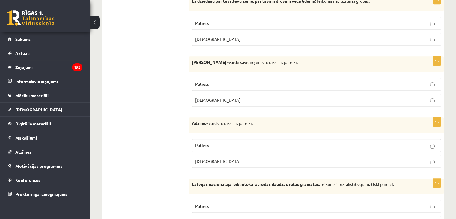
click at [426, 24] on p "Patiess" at bounding box center [316, 23] width 243 height 6
click at [437, 81] on p "Patiess" at bounding box center [316, 84] width 243 height 6
click at [435, 161] on p "[DEMOGRAPHIC_DATA]" at bounding box center [316, 161] width 243 height 6
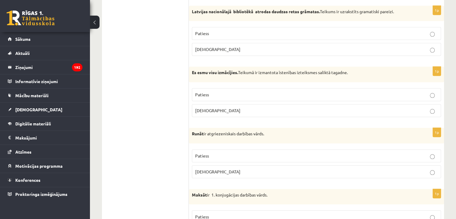
scroll to position [629, 0]
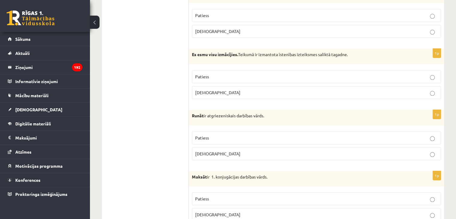
click at [442, 28] on div "1p Latvijas nacionālajā bibliotēkā atrodas daudzas retas grāmatas. Teikums ir u…" at bounding box center [316, 15] width 255 height 55
click at [439, 28] on label "[DEMOGRAPHIC_DATA]" at bounding box center [316, 31] width 249 height 13
click at [436, 81] on fieldset "Patiess [DEMOGRAPHIC_DATA]" at bounding box center [316, 84] width 249 height 34
click at [432, 79] on label "Patiess" at bounding box center [316, 76] width 249 height 13
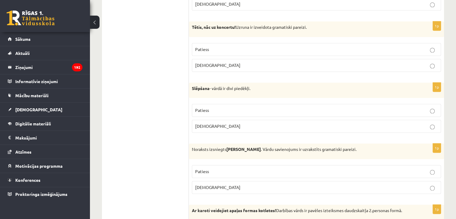
scroll to position [842, 0]
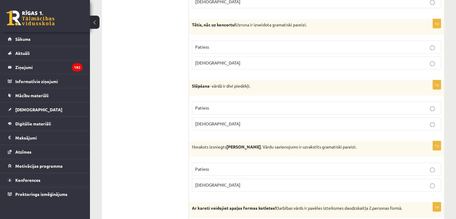
click at [428, 46] on p "Patiess" at bounding box center [316, 47] width 243 height 6
click at [433, 117] on label "[DEMOGRAPHIC_DATA]" at bounding box center [316, 123] width 249 height 13
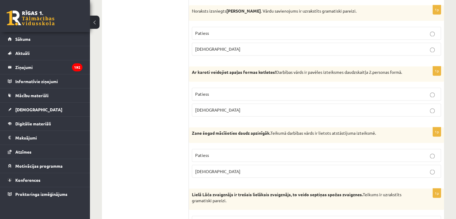
scroll to position [981, 0]
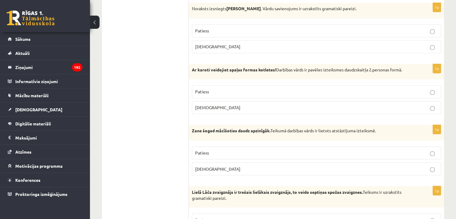
click at [428, 109] on label "[DEMOGRAPHIC_DATA]" at bounding box center [316, 107] width 249 height 13
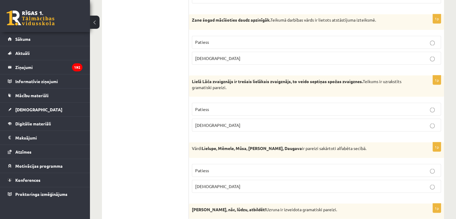
scroll to position [1103, 0]
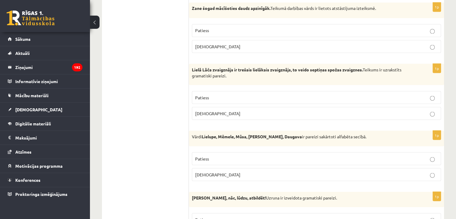
click at [429, 171] on p "[DEMOGRAPHIC_DATA]" at bounding box center [316, 174] width 243 height 6
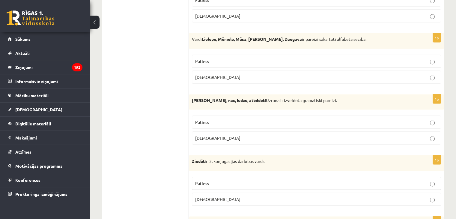
scroll to position [1227, 0]
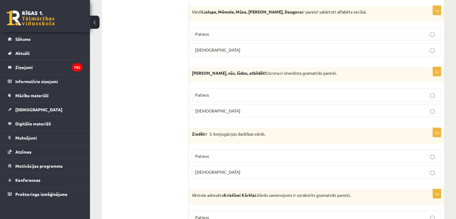
click at [429, 88] on label "Patiess" at bounding box center [316, 94] width 249 height 13
click at [427, 169] on p "[DEMOGRAPHIC_DATA]" at bounding box center [316, 172] width 243 height 6
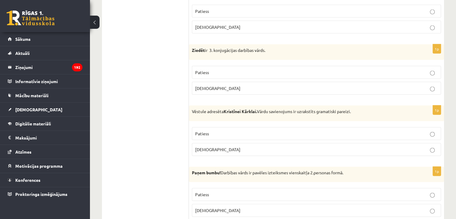
scroll to position [1315, 0]
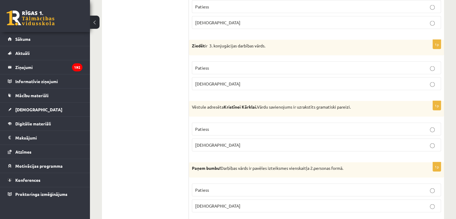
click at [436, 126] on p "Patiess" at bounding box center [316, 129] width 243 height 6
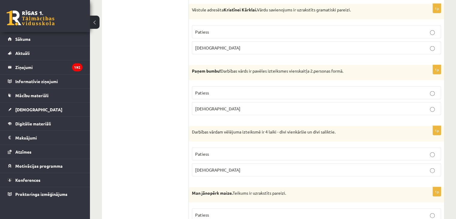
scroll to position [1458, 0]
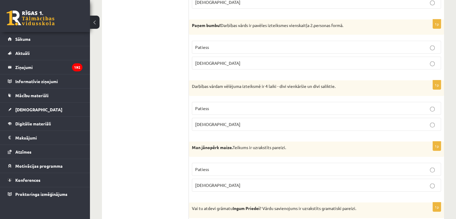
click at [435, 122] on label "[DEMOGRAPHIC_DATA]" at bounding box center [316, 124] width 249 height 13
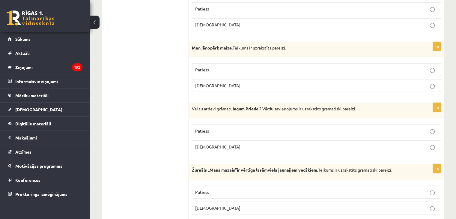
scroll to position [1560, 0]
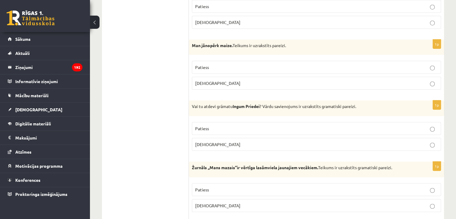
click at [432, 199] on label "[DEMOGRAPHIC_DATA]" at bounding box center [316, 205] width 249 height 13
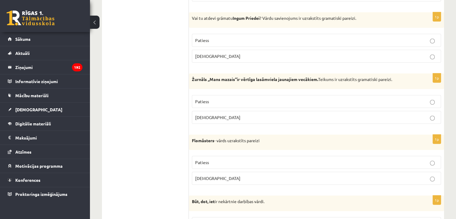
scroll to position [1680, 0]
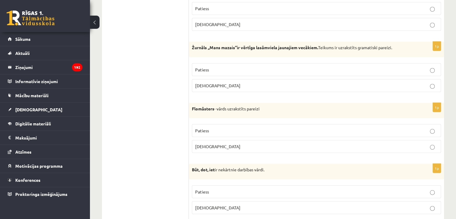
click at [428, 127] on p "Patiess" at bounding box center [316, 130] width 243 height 6
click at [435, 190] on label "Patiess" at bounding box center [316, 191] width 249 height 13
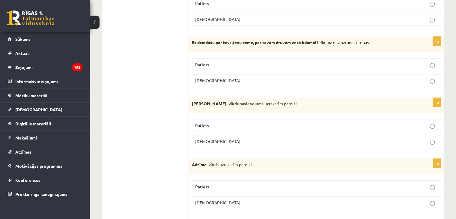
scroll to position [0, 0]
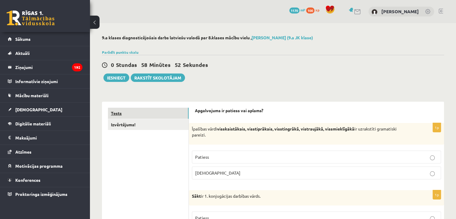
click at [160, 117] on link "Tests" at bounding box center [148, 113] width 81 height 11
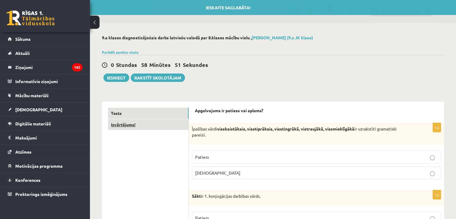
click at [156, 125] on link "Izvērtējums!" at bounding box center [148, 124] width 81 height 11
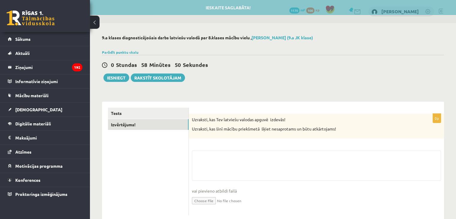
click at [117, 73] on div "0 Stundas 58 Minūtes 50 Sekundes Ieskaite saglabāta! Iesniegt Rakstīt skolotājam" at bounding box center [273, 68] width 342 height 27
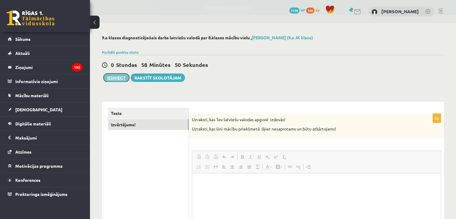
click at [118, 79] on button "Iesniegt" at bounding box center [116, 77] width 26 height 8
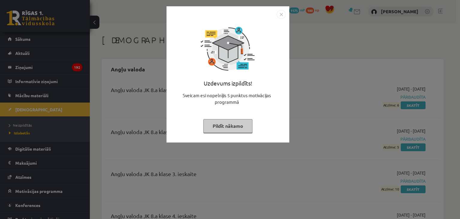
click at [284, 15] on img "Close" at bounding box center [281, 14] width 9 height 9
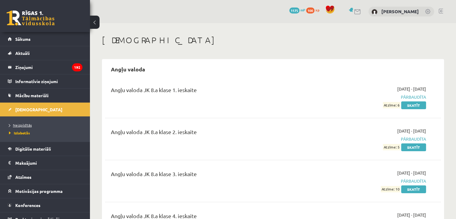
click at [17, 124] on span "Neizpildītās" at bounding box center [20, 125] width 23 height 5
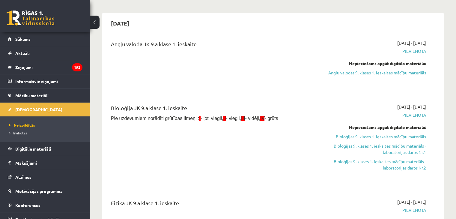
scroll to position [38, 0]
